Goal: Book appointment/travel/reservation

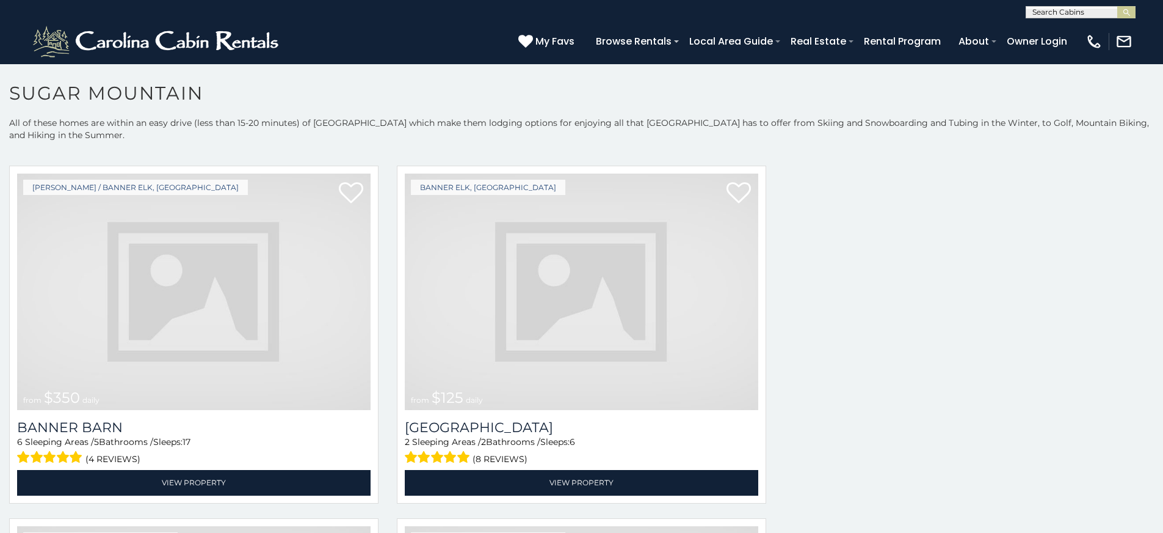
scroll to position [3437, 0]
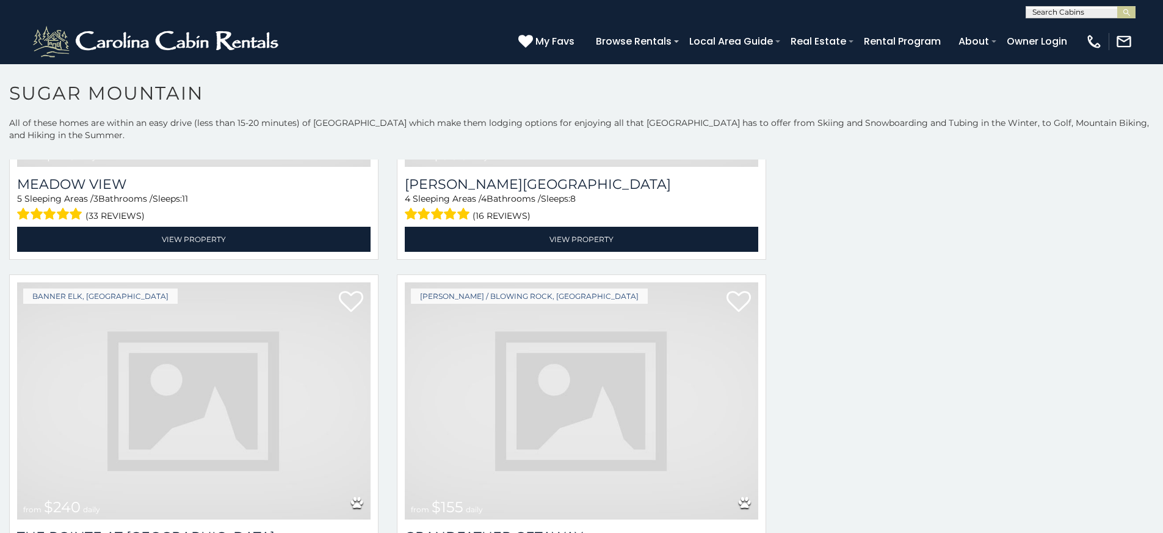
click at [522, 282] on img at bounding box center [582, 400] width 354 height 237
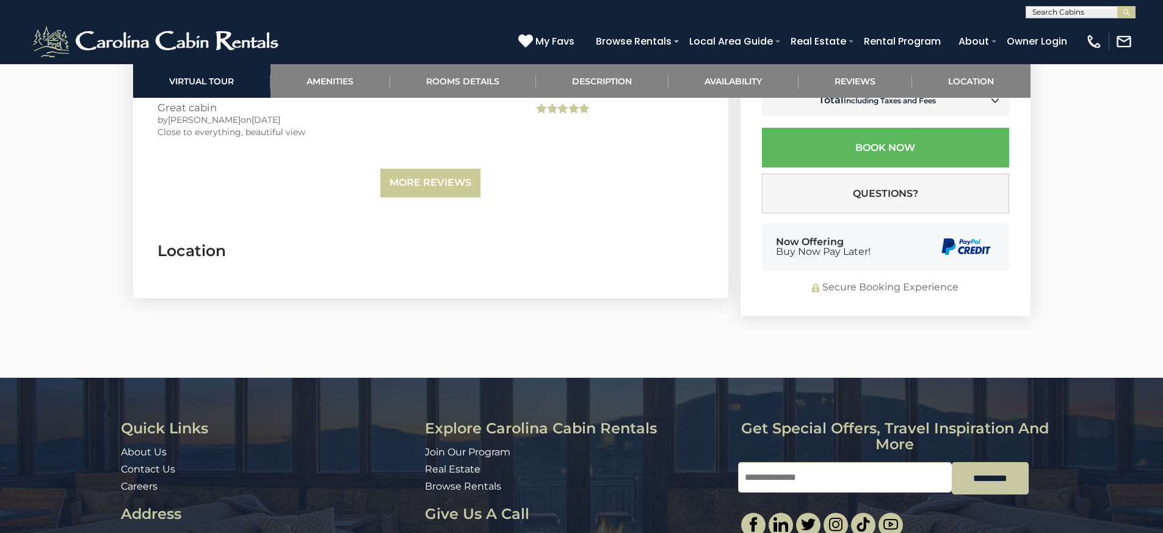
scroll to position [2430, 0]
